Goal: Task Accomplishment & Management: Complete application form

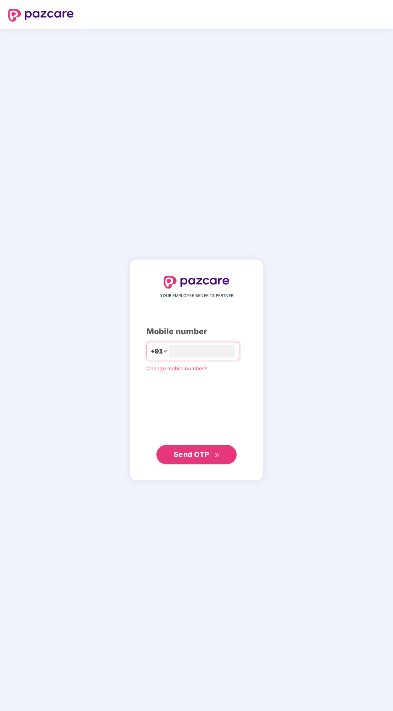
scroll to position [12, 0]
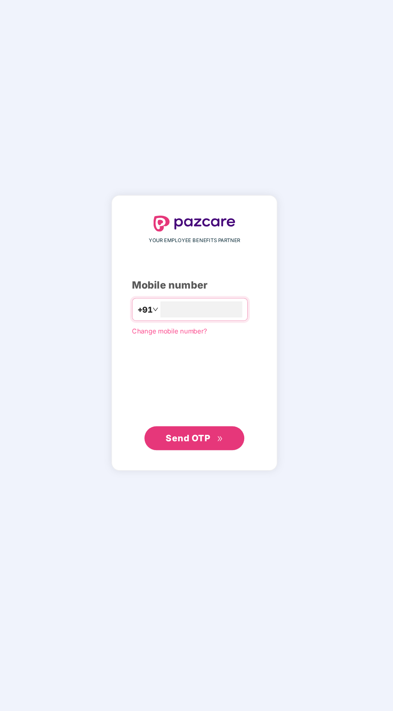
click at [209, 357] on input "number" at bounding box center [202, 351] width 66 height 13
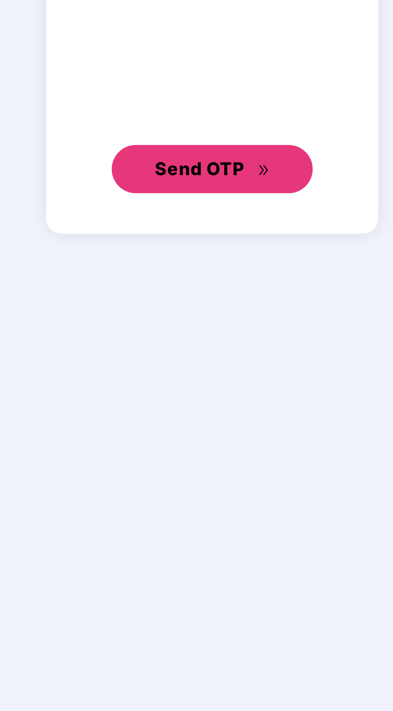
click at [212, 460] on span "Send OTP" at bounding box center [196, 454] width 46 height 11
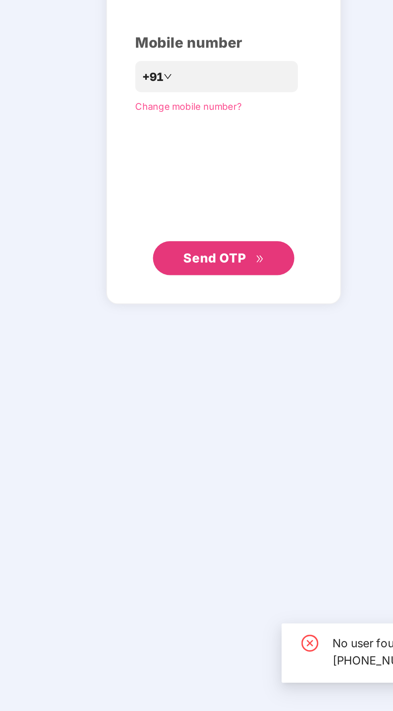
scroll to position [13, 0]
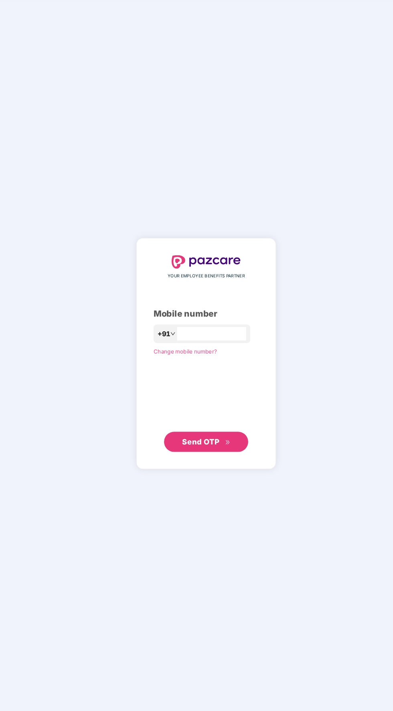
click at [183, 357] on input "**********" at bounding box center [202, 351] width 66 height 13
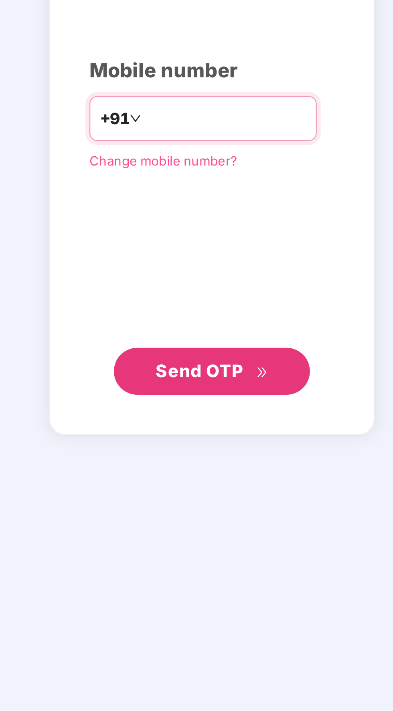
scroll to position [12, 0]
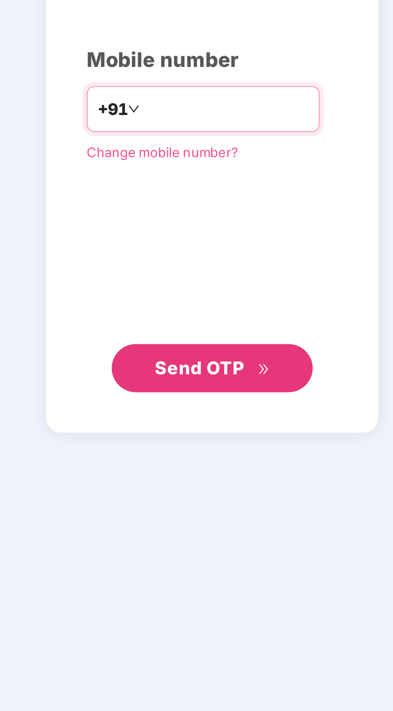
click at [188, 357] on input "**********" at bounding box center [202, 351] width 66 height 13
click at [190, 357] on input "**********" at bounding box center [202, 351] width 66 height 13
type input "**********"
click at [204, 458] on span "Send OTP" at bounding box center [191, 454] width 36 height 8
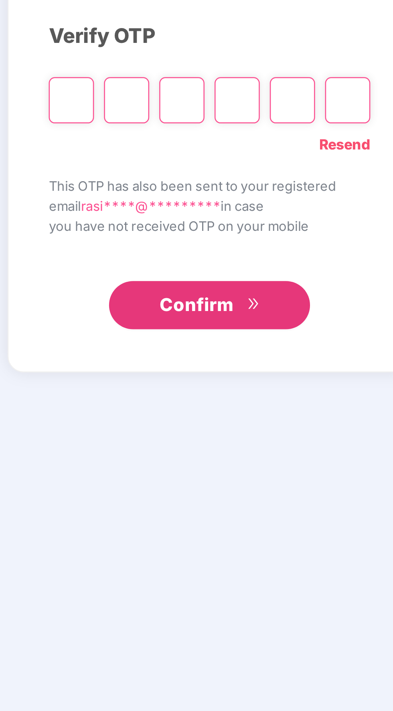
scroll to position [58, 0]
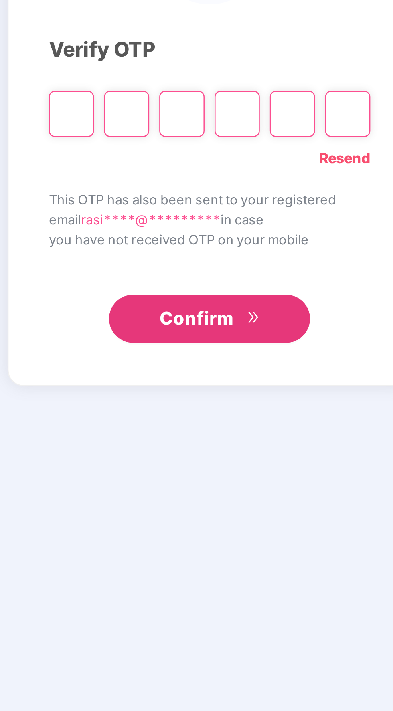
type input "*"
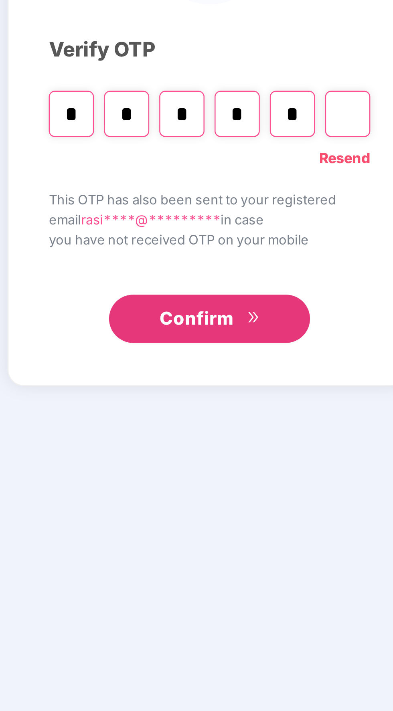
type input "*"
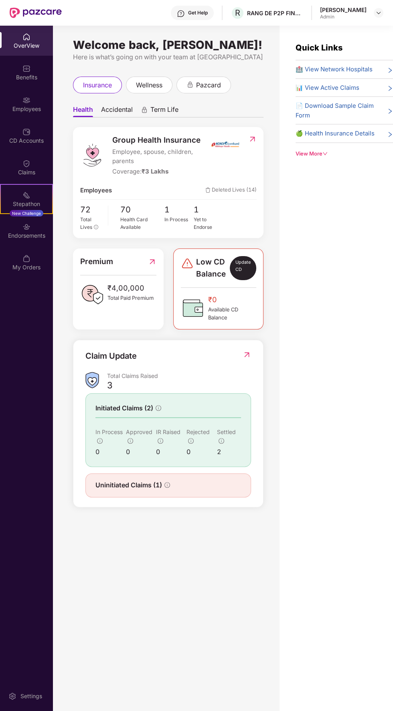
scroll to position [29, 0]
click at [85, 204] on span "72" at bounding box center [91, 210] width 22 height 12
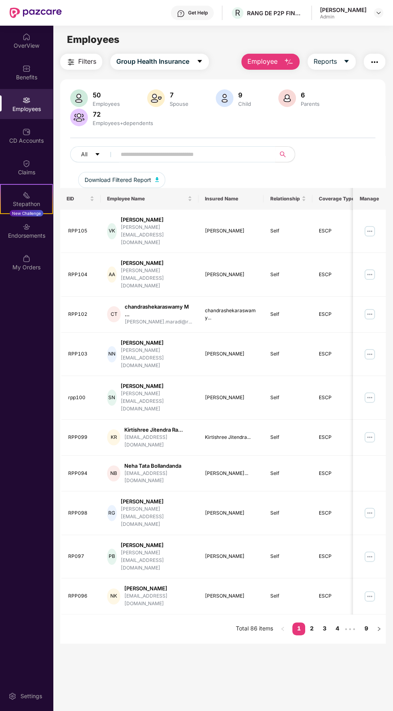
click at [216, 129] on div "50 Employees 7 Spouse 9 Child [DEMOGRAPHIC_DATA] Parents 72 Employees+dependent…" at bounding box center [222, 138] width 325 height 99
click at [216, 153] on input "text" at bounding box center [193, 154] width 144 height 12
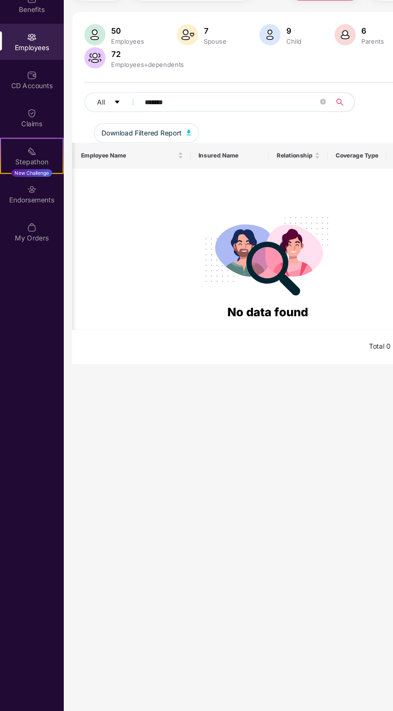
scroll to position [0, 92]
click at [281, 153] on icon "search" at bounding box center [283, 154] width 6 height 6
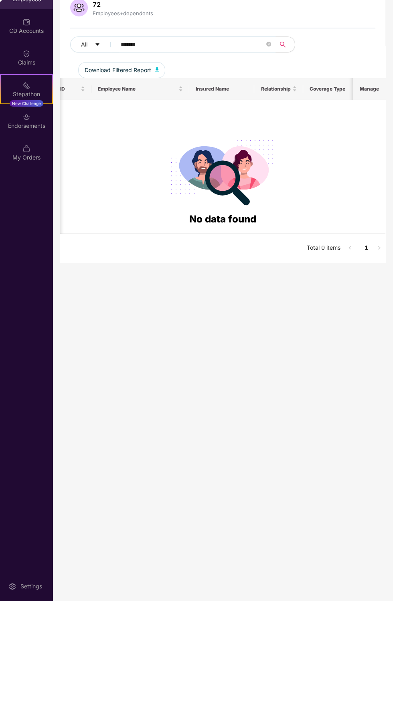
scroll to position [0, 0]
click at [282, 151] on icon "search" at bounding box center [282, 154] width 6 height 6
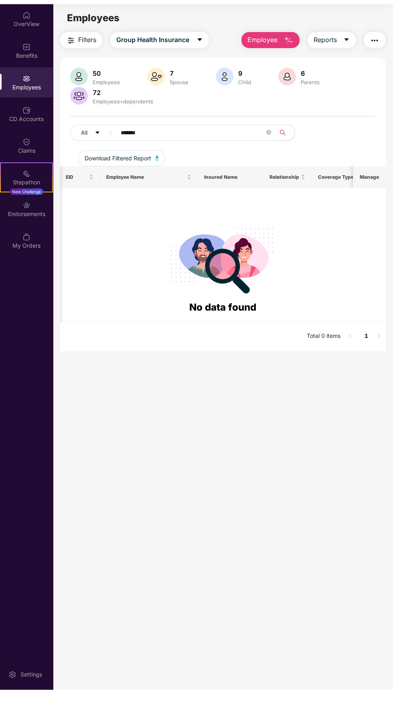
scroll to position [8, 0]
click at [282, 151] on icon "search" at bounding box center [282, 154] width 6 height 6
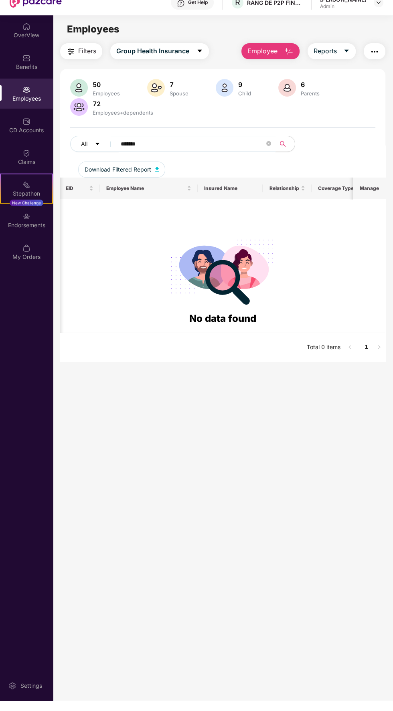
click at [280, 151] on icon "search" at bounding box center [282, 154] width 6 height 6
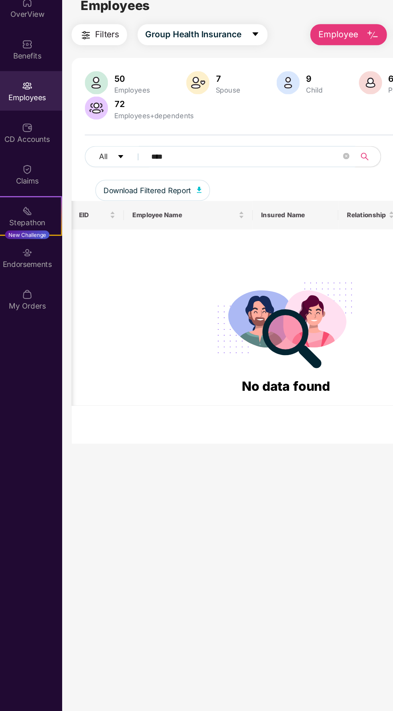
scroll to position [0, 0]
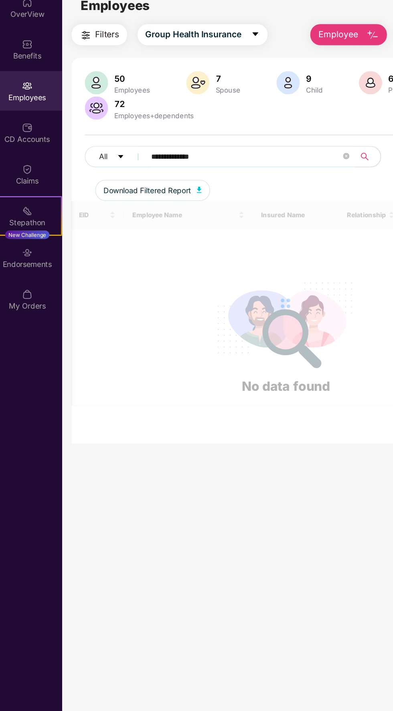
type input "**********"
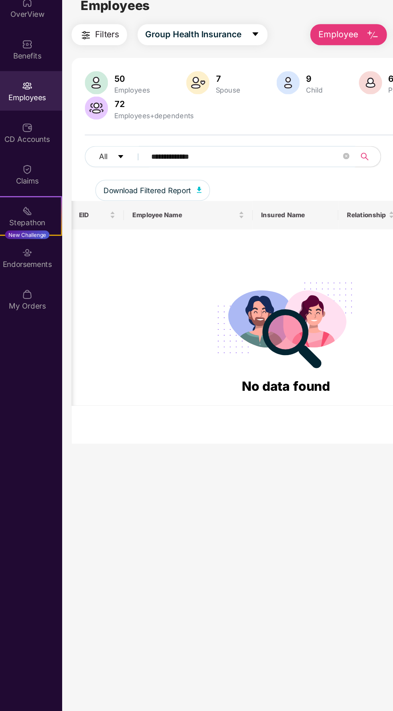
click at [102, 95] on div "50" at bounding box center [106, 95] width 30 height 8
click at [195, 151] on input "**********" at bounding box center [193, 154] width 144 height 12
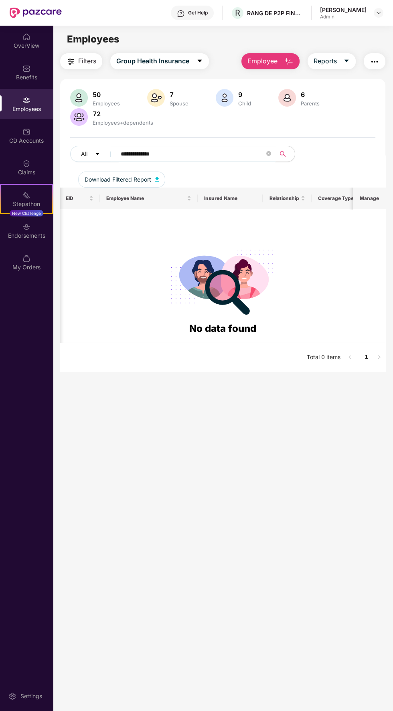
click at [276, 55] on button "Employee" at bounding box center [270, 61] width 58 height 16
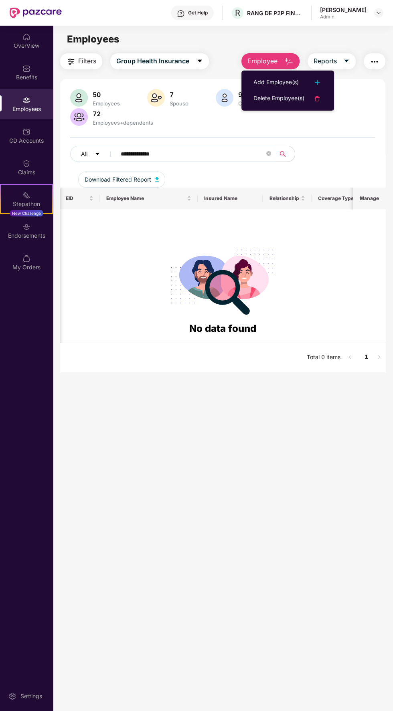
click at [279, 82] on div "Add Employee(s)" at bounding box center [275, 83] width 45 height 10
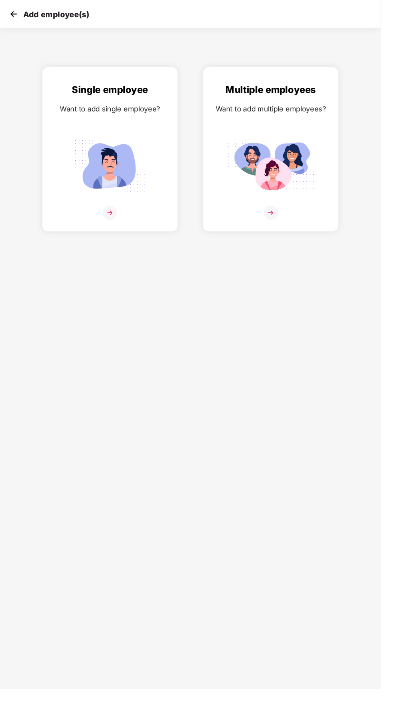
click at [101, 203] on div "Single employee Want to add single employee?" at bounding box center [113, 160] width 123 height 151
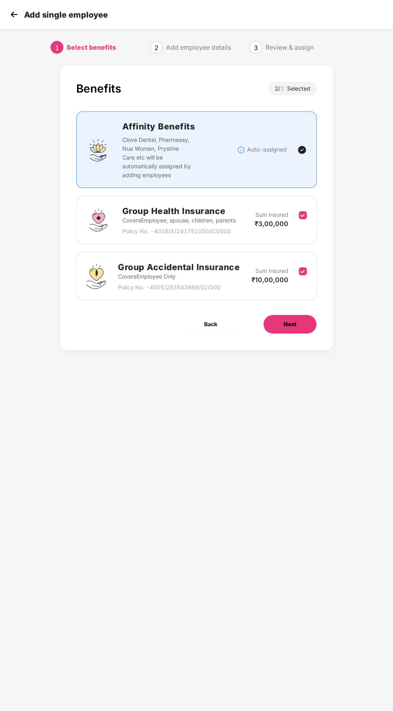
click at [294, 326] on span "Next" at bounding box center [289, 324] width 13 height 9
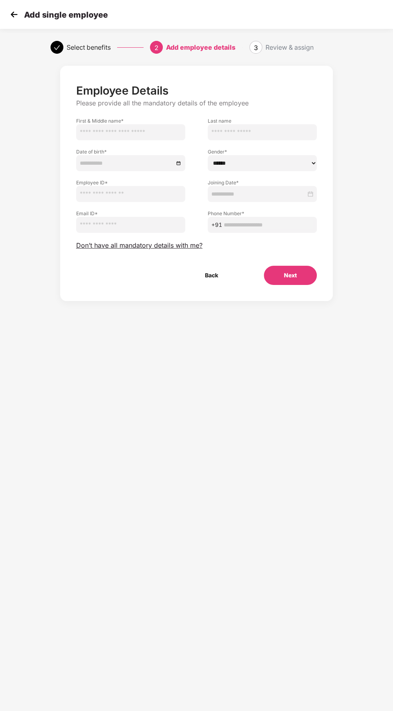
click at [135, 132] on input "text" at bounding box center [130, 132] width 109 height 16
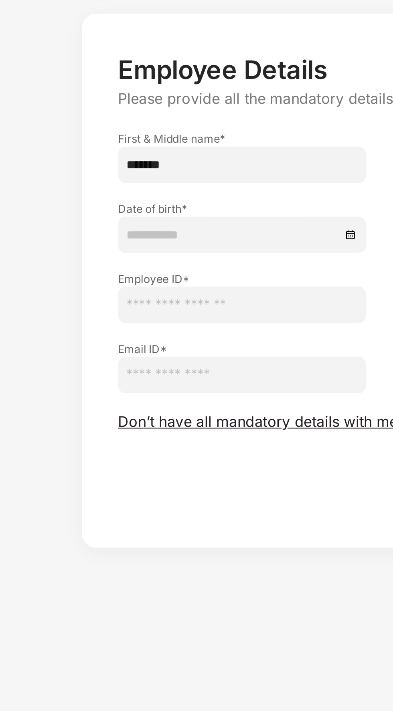
type input "*******"
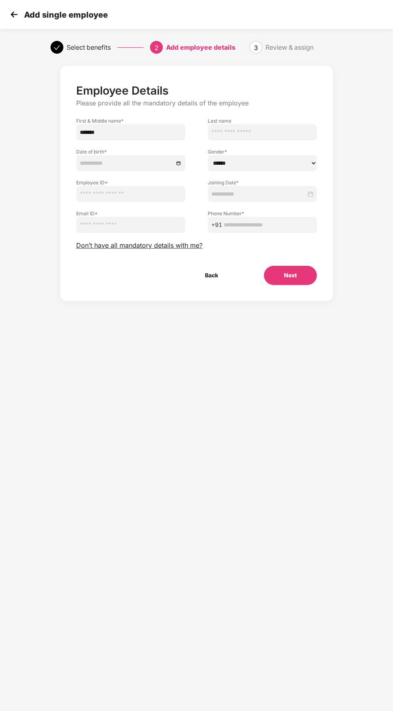
click at [12, 18] on img at bounding box center [14, 14] width 12 height 12
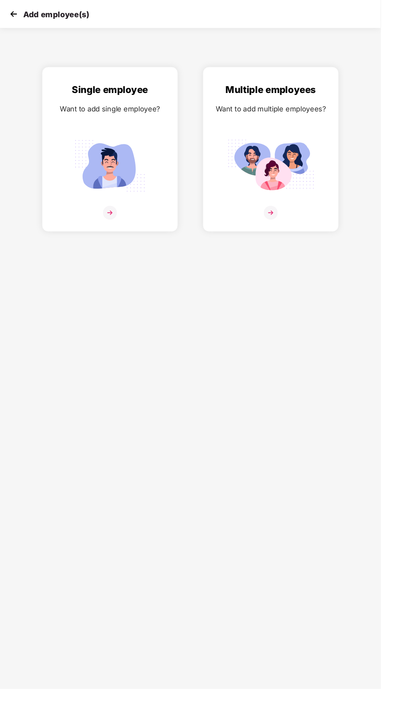
click at [18, 15] on img at bounding box center [14, 14] width 12 height 12
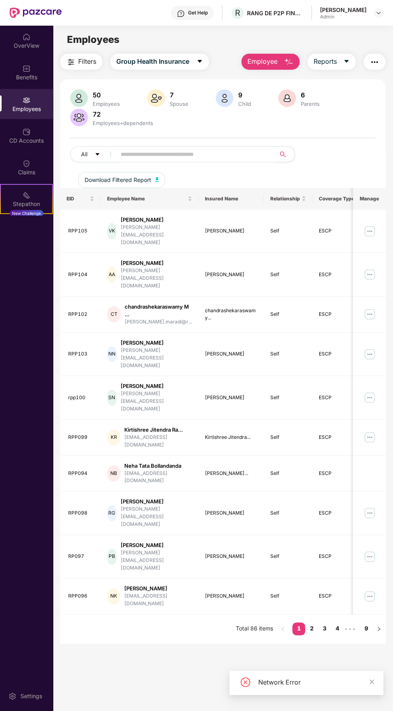
click at [206, 157] on input "text" at bounding box center [193, 154] width 144 height 12
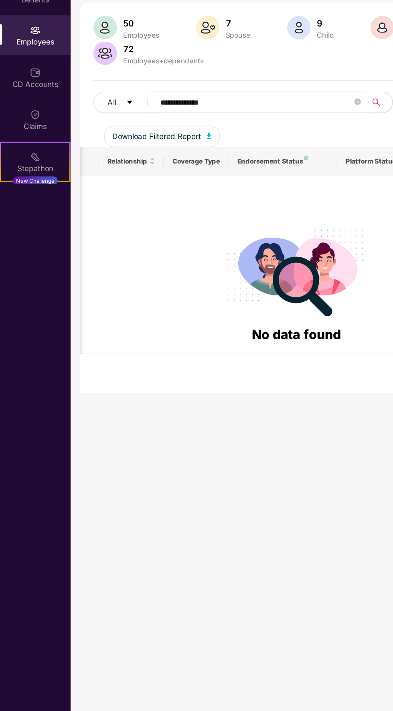
scroll to position [0, 190]
click at [280, 154] on icon "search" at bounding box center [282, 154] width 6 height 6
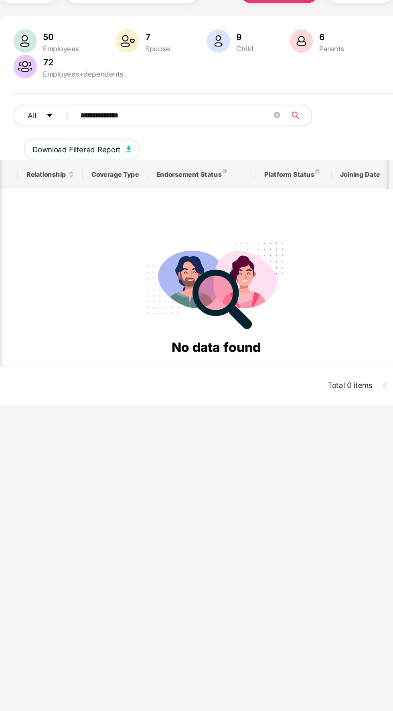
scroll to position [0, 195]
click at [292, 156] on button "button" at bounding box center [285, 154] width 20 height 16
click at [292, 155] on button "button" at bounding box center [285, 154] width 20 height 16
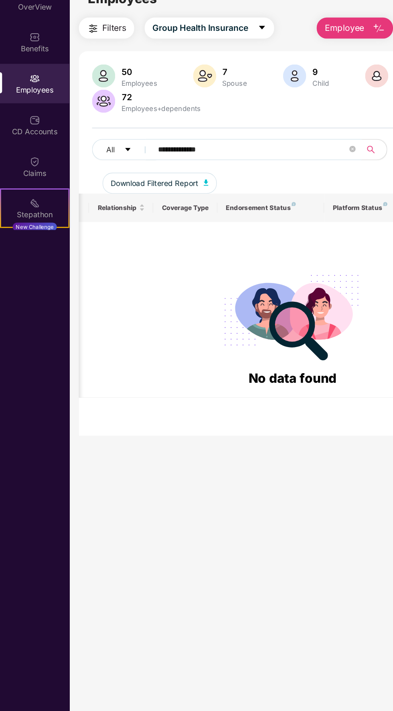
scroll to position [0, 0]
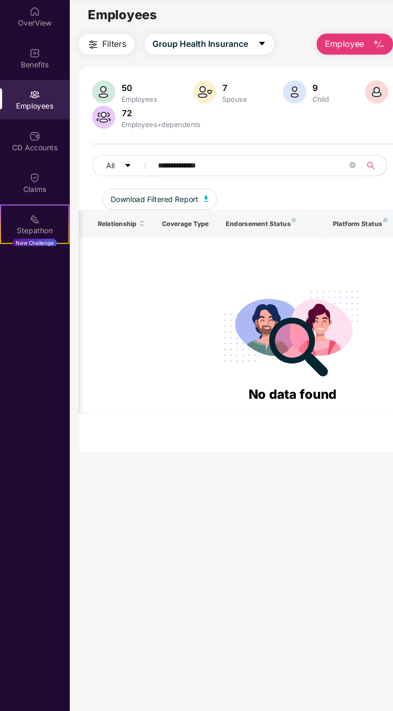
click at [207, 155] on input "**********" at bounding box center [193, 154] width 144 height 12
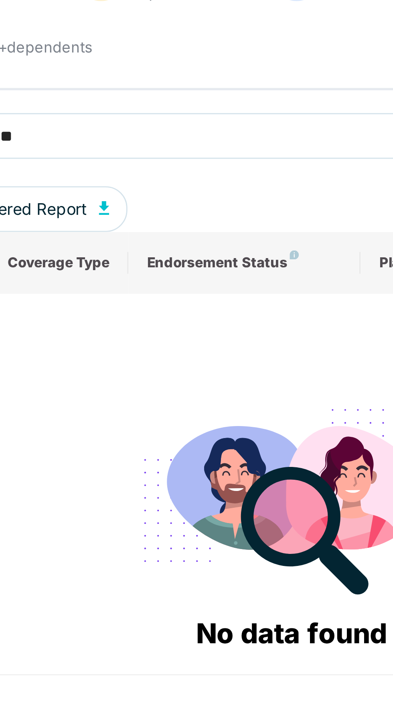
type input "*"
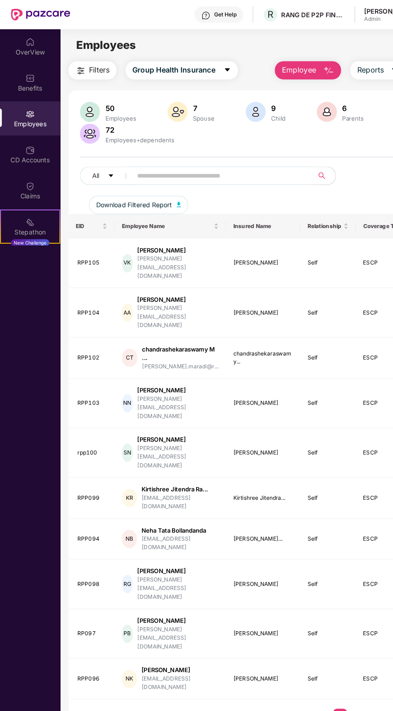
click at [182, 303] on div "chandrashekaraswamy M ..." at bounding box center [158, 310] width 67 height 15
click at [147, 303] on div "chandrashekaraswamy M ..." at bounding box center [158, 310] width 67 height 15
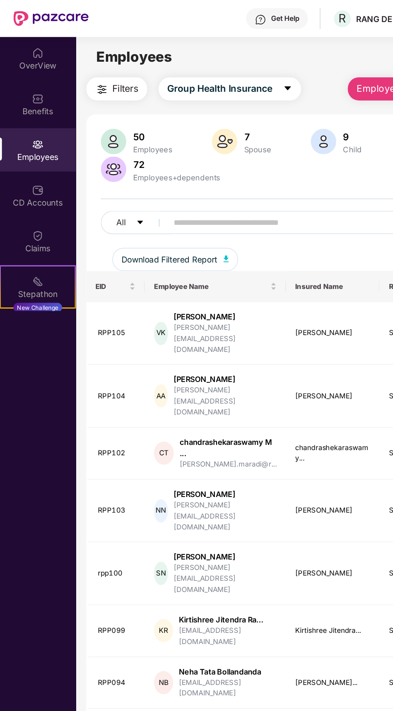
click at [188, 303] on div "chandrashekaraswamy M ..." at bounding box center [158, 310] width 67 height 15
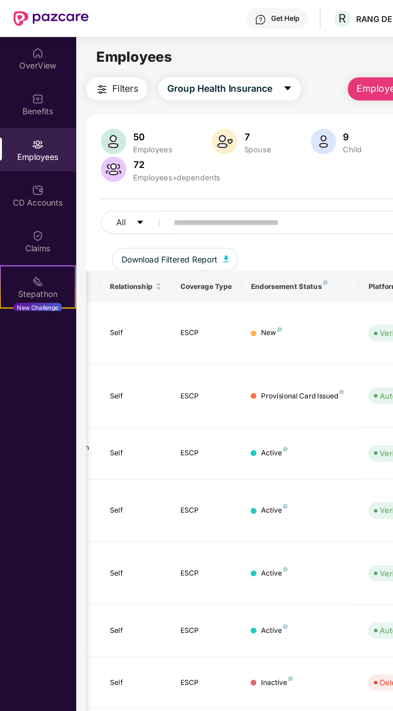
scroll to position [0, 195]
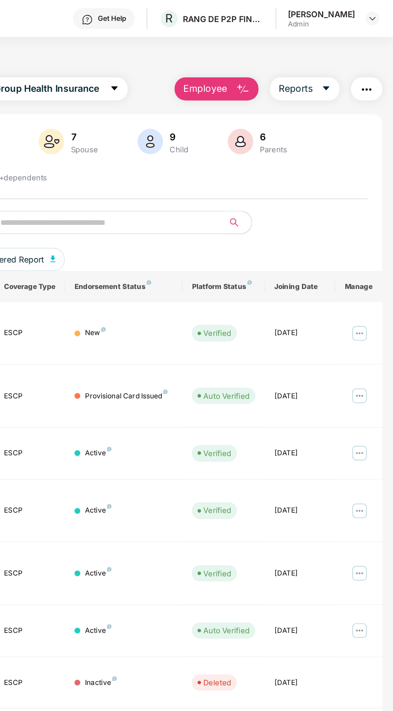
click at [369, 308] on img at bounding box center [369, 314] width 13 height 13
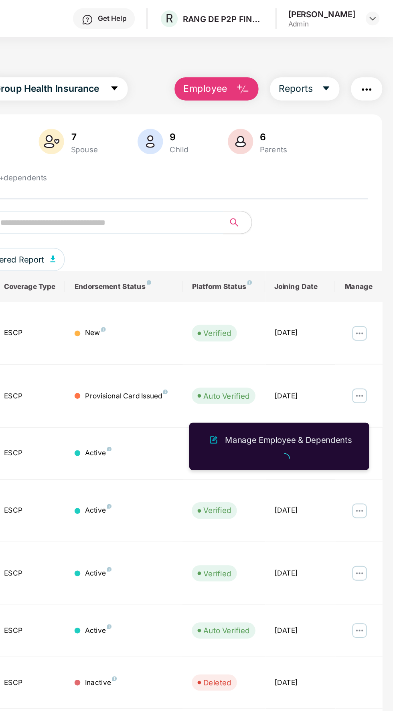
click at [311, 302] on div "Manage Employee & Dependents" at bounding box center [319, 304] width 91 height 9
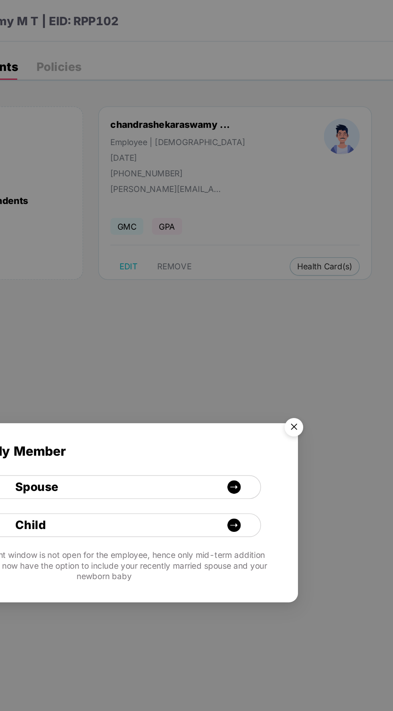
scroll to position [0, 0]
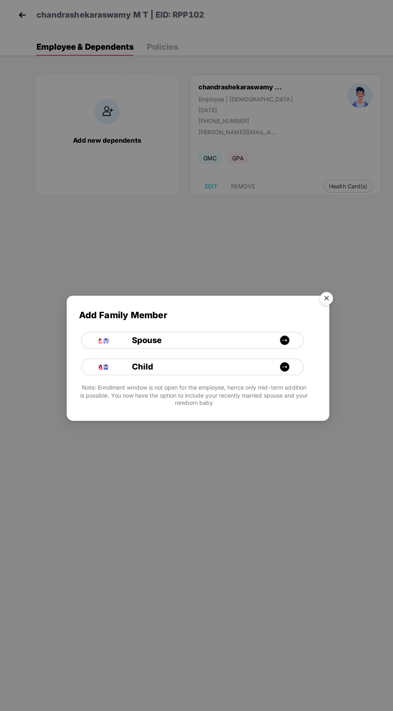
click at [329, 308] on img "Close" at bounding box center [323, 297] width 22 height 22
